Goal: Communication & Community: Participate in discussion

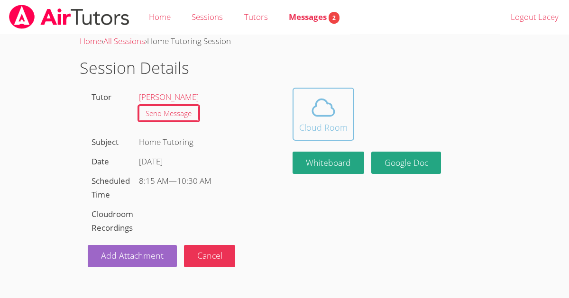
click at [332, 112] on icon at bounding box center [323, 107] width 27 height 27
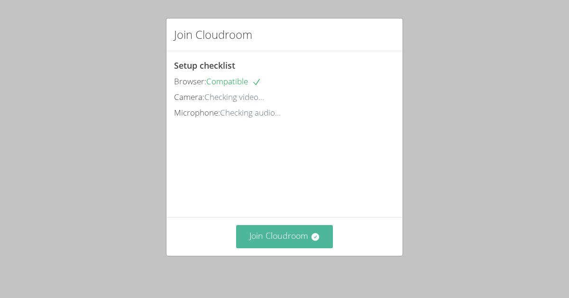
click at [281, 235] on button "Join Cloudroom" at bounding box center [284, 236] width 97 height 23
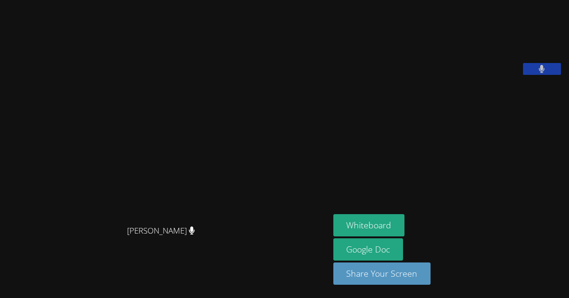
click at [245, 267] on div "Amy Ayers Amy Ayers" at bounding box center [165, 149] width 322 height 291
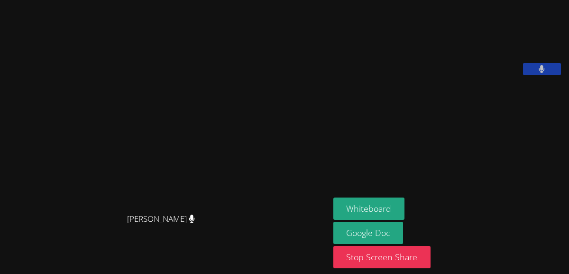
click at [552, 75] on button at bounding box center [542, 69] width 38 height 12
click at [543, 73] on icon at bounding box center [542, 69] width 10 height 8
click at [536, 75] on button at bounding box center [542, 69] width 38 height 12
click at [543, 73] on icon at bounding box center [542, 69] width 10 height 8
click at [534, 75] on button at bounding box center [542, 69] width 38 height 12
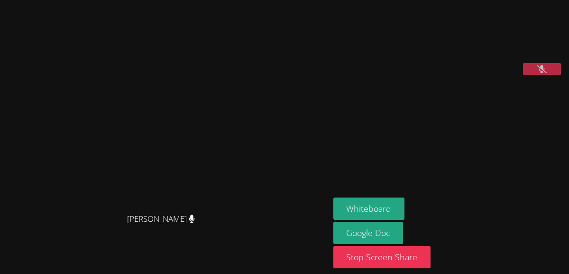
click at [547, 73] on icon at bounding box center [542, 69] width 10 height 8
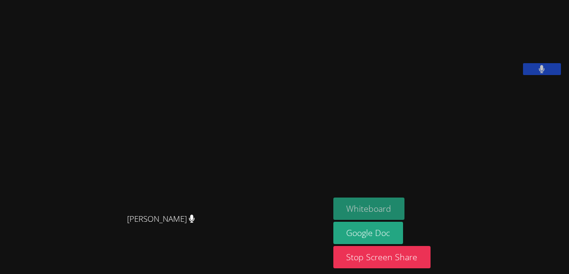
click at [398, 212] on button "Whiteboard" at bounding box center [370, 208] width 72 height 22
click at [544, 75] on button at bounding box center [542, 69] width 38 height 12
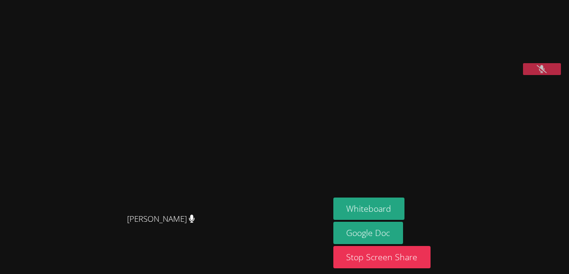
click at [540, 73] on icon at bounding box center [542, 69] width 10 height 8
click at [540, 75] on button at bounding box center [542, 69] width 38 height 12
click at [540, 73] on icon at bounding box center [542, 69] width 10 height 8
click at [548, 75] on button at bounding box center [542, 69] width 38 height 12
click at [523, 63] on button at bounding box center [542, 69] width 38 height 12
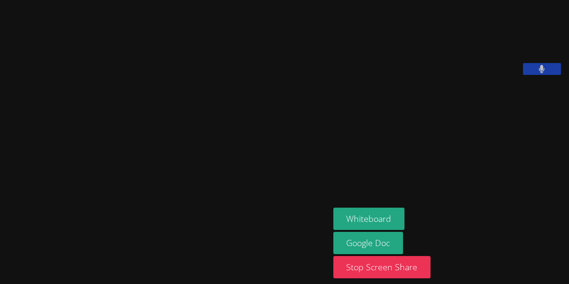
click at [353, 161] on aside "Lacey Brunelle Whiteboard Google Doc Stop Screen Share" at bounding box center [448, 142] width 237 height 284
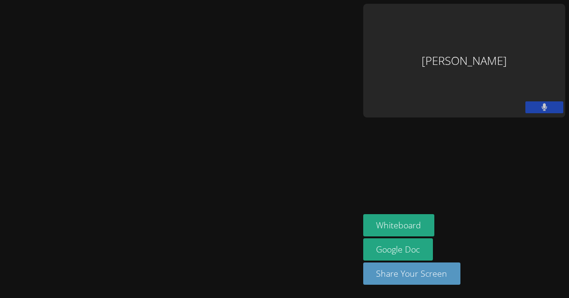
click at [506, 21] on div "Lacey Brunelle" at bounding box center [464, 61] width 202 height 114
click at [494, 34] on div "Lacey Brunelle" at bounding box center [464, 61] width 202 height 114
click at [499, 27] on div "Lacey Brunelle" at bounding box center [464, 61] width 202 height 114
click at [488, 124] on aside "Lacey Brunelle Whiteboard Google Doc Share Your Screen" at bounding box center [465, 149] width 210 height 298
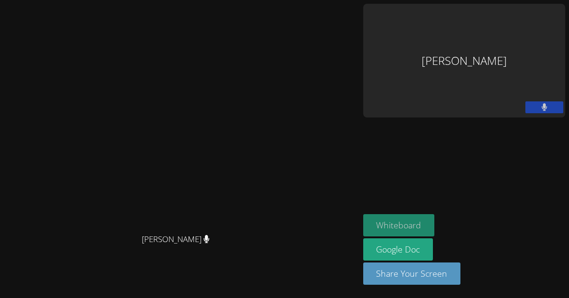
click at [435, 232] on button "Whiteboard" at bounding box center [399, 225] width 72 height 22
click at [547, 103] on icon at bounding box center [545, 107] width 6 height 8
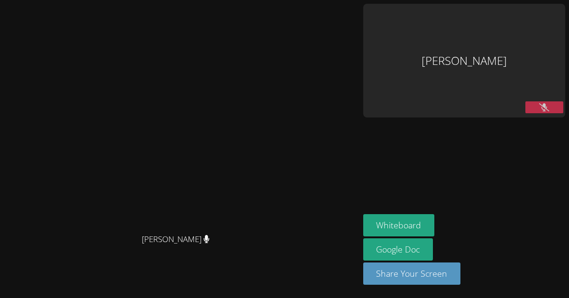
click at [530, 102] on button at bounding box center [545, 108] width 38 height 12
click at [511, 25] on div "Lacey Brunelle" at bounding box center [464, 61] width 202 height 114
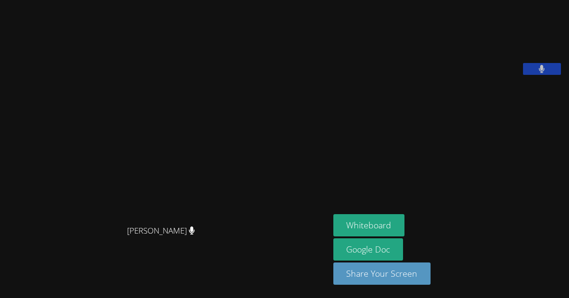
click at [545, 73] on icon at bounding box center [542, 69] width 6 height 8
click at [528, 75] on button at bounding box center [542, 69] width 38 height 12
click at [540, 75] on button at bounding box center [542, 69] width 38 height 12
click at [537, 73] on icon at bounding box center [542, 69] width 10 height 8
click at [246, 21] on div "Amy Ayers Amy Ayers" at bounding box center [165, 149] width 322 height 291
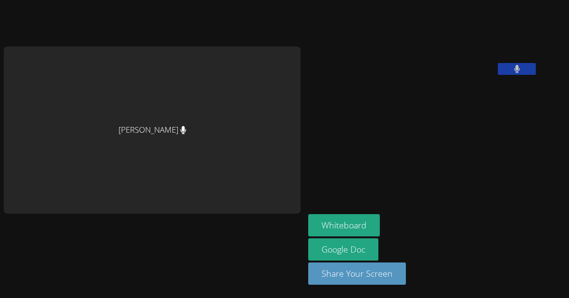
click at [141, 107] on div "[PERSON_NAME]" at bounding box center [152, 129] width 297 height 167
click at [498, 75] on button at bounding box center [517, 69] width 38 height 12
click at [512, 73] on icon at bounding box center [517, 69] width 10 height 8
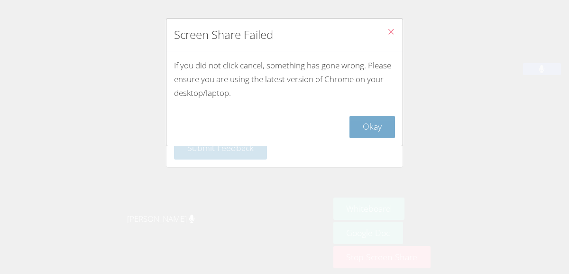
click at [369, 121] on button "Okay" at bounding box center [373, 127] width 46 height 22
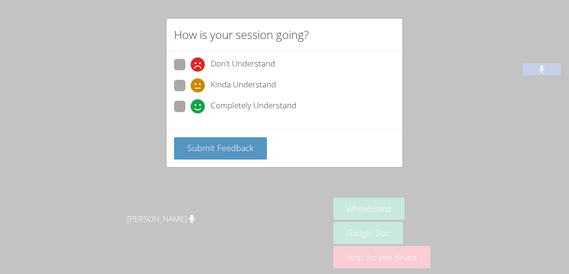
click at [222, 92] on div "Kinda Understand" at bounding box center [284, 88] width 221 height 17
click at [223, 97] on div "Don't Understand Kinda Understand Completely Understand" at bounding box center [284, 88] width 221 height 59
click at [217, 105] on span "Completely Understand" at bounding box center [254, 106] width 86 height 14
click at [199, 105] on input "Completely Understand" at bounding box center [195, 105] width 8 height 8
radio input "true"
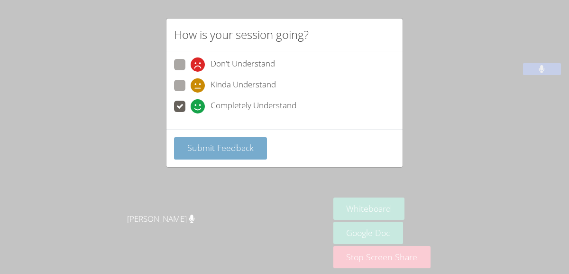
click at [220, 142] on span "Submit Feedback" at bounding box center [220, 147] width 66 height 11
